Goal: Transaction & Acquisition: Purchase product/service

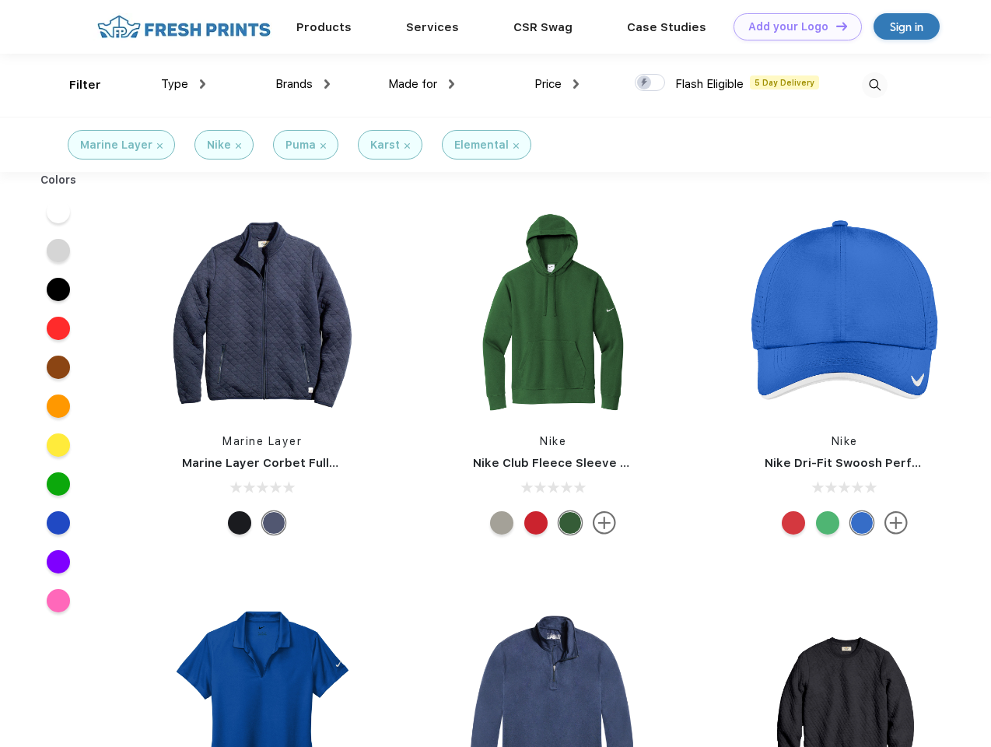
click at [792, 26] on link "Add your Logo Design Tool" at bounding box center [798, 26] width 128 height 27
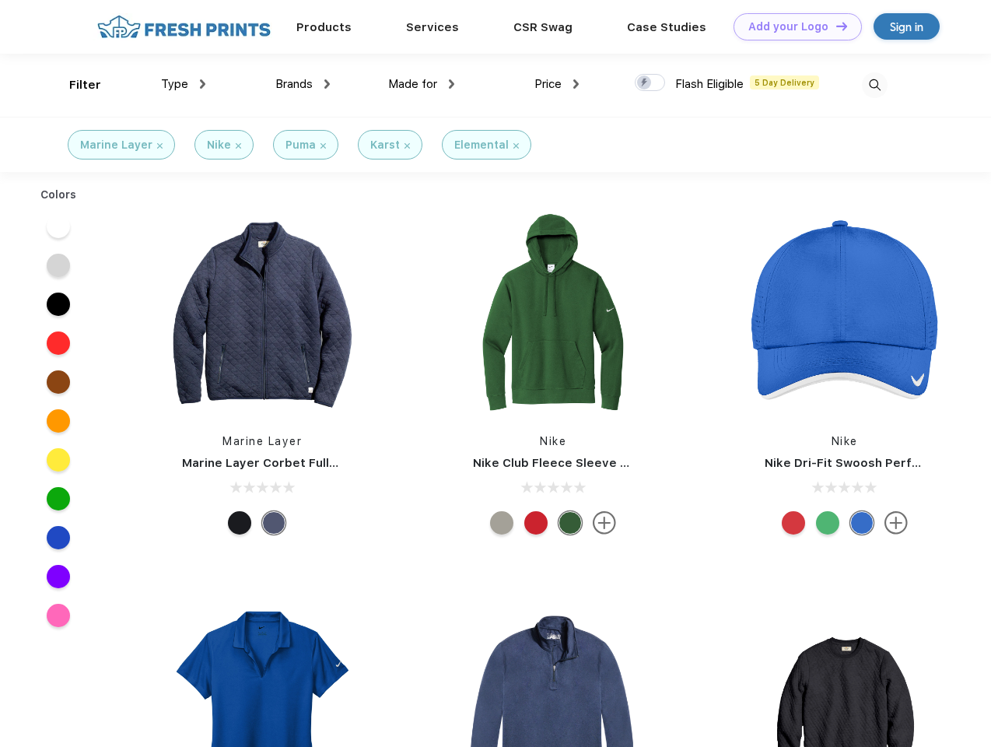
click at [0, 0] on div "Design Tool" at bounding box center [0, 0] width 0 height 0
click at [835, 26] on link "Add your Logo Design Tool" at bounding box center [798, 26] width 128 height 27
click at [75, 85] on div "Filter" at bounding box center [85, 85] width 32 height 18
click at [184, 84] on span "Type" at bounding box center [174, 84] width 27 height 14
click at [303, 84] on span "Brands" at bounding box center [293, 84] width 37 height 14
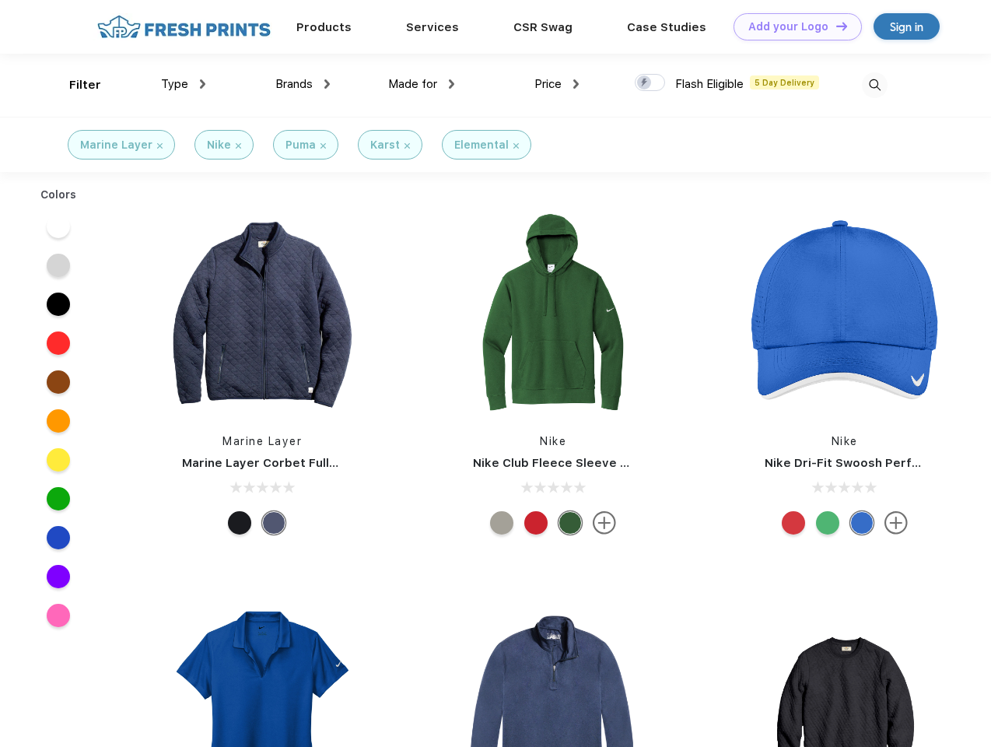
click at [422, 84] on span "Made for" at bounding box center [412, 84] width 49 height 14
click at [557, 84] on span "Price" at bounding box center [548, 84] width 27 height 14
click at [650, 83] on div at bounding box center [650, 82] width 30 height 17
click at [645, 83] on input "checkbox" at bounding box center [640, 78] width 10 height 10
click at [875, 85] on img at bounding box center [875, 85] width 26 height 26
